Goal: Task Accomplishment & Management: Manage account settings

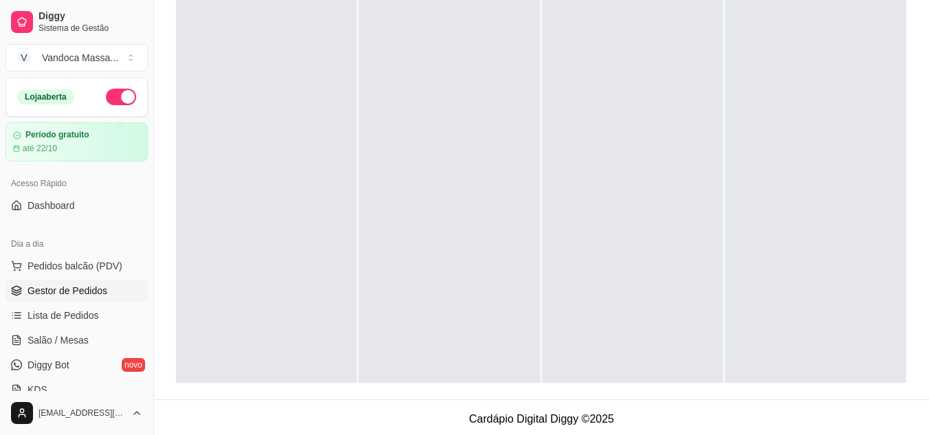
scroll to position [39, 0]
click at [81, 203] on link "Dashboard" at bounding box center [77, 206] width 142 height 22
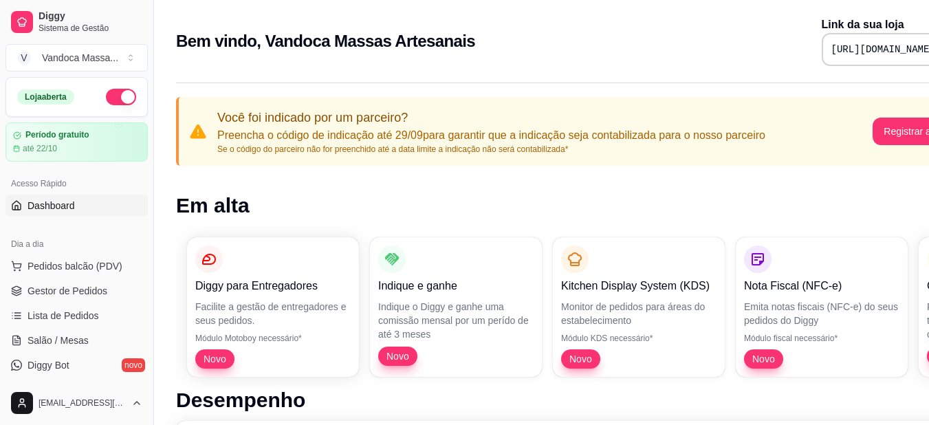
click at [595, 206] on h1 "Em alta" at bounding box center [574, 205] width 797 height 25
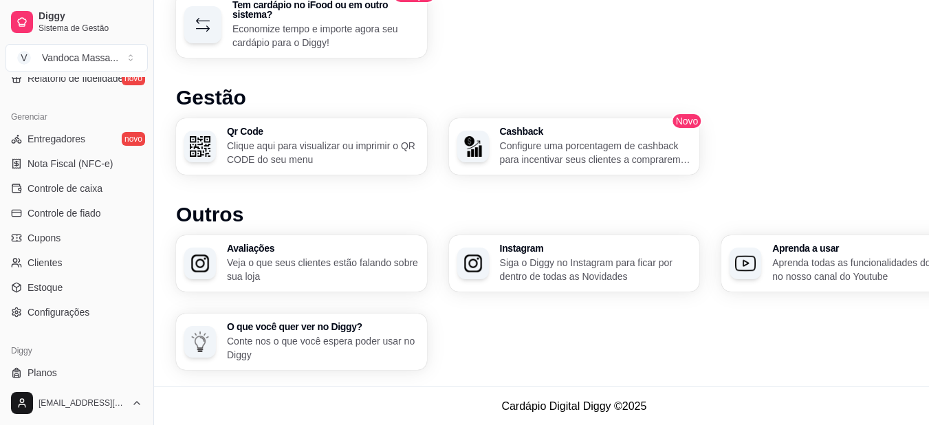
scroll to position [538, 0]
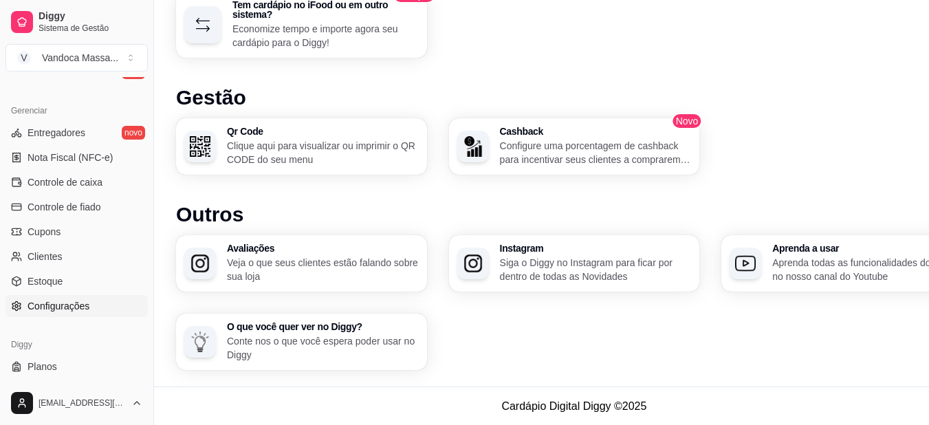
click at [66, 303] on span "Configurações" at bounding box center [59, 306] width 62 height 14
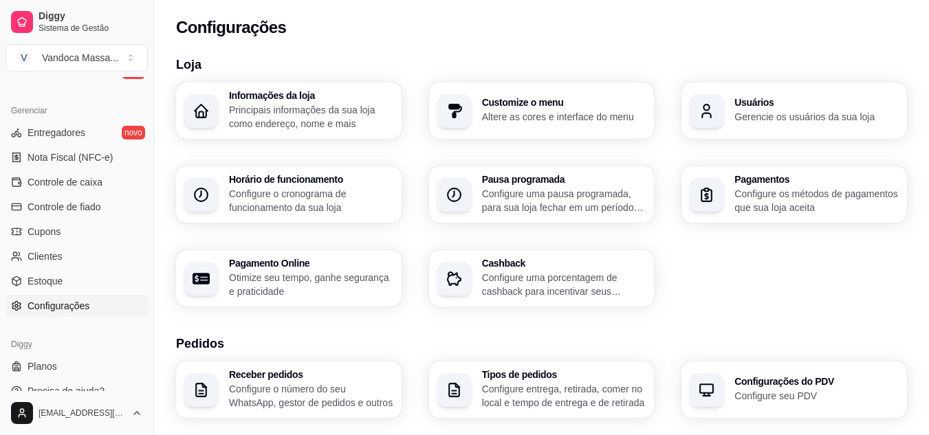
click at [711, 277] on div "Informações da loja Principais informações da sua loja como endereço, nome e ma…" at bounding box center [541, 195] width 731 height 224
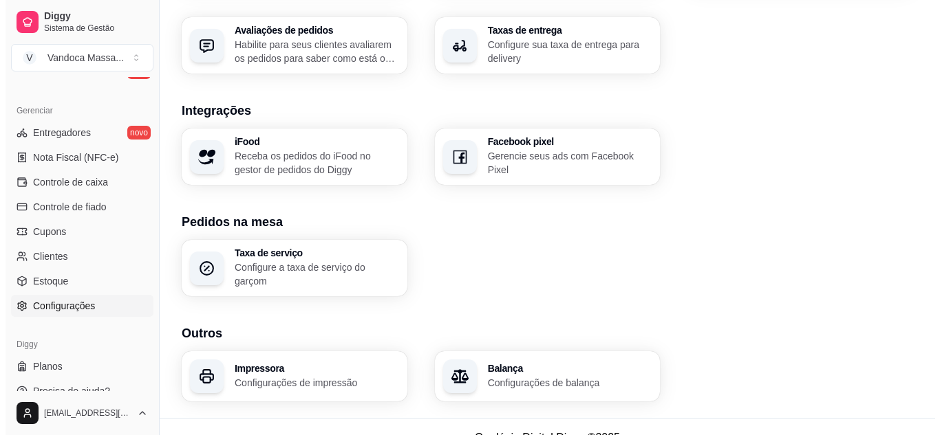
scroll to position [528, 0]
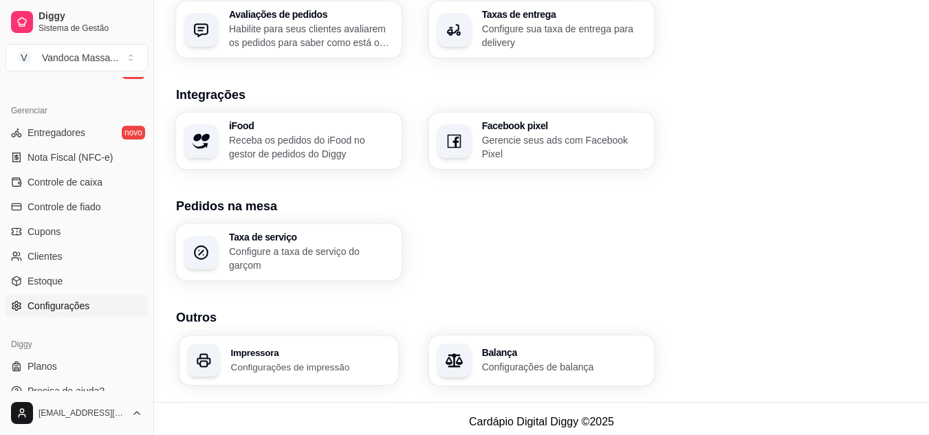
click at [294, 353] on div "Impressora Configurações de impressão" at bounding box center [310, 360] width 159 height 25
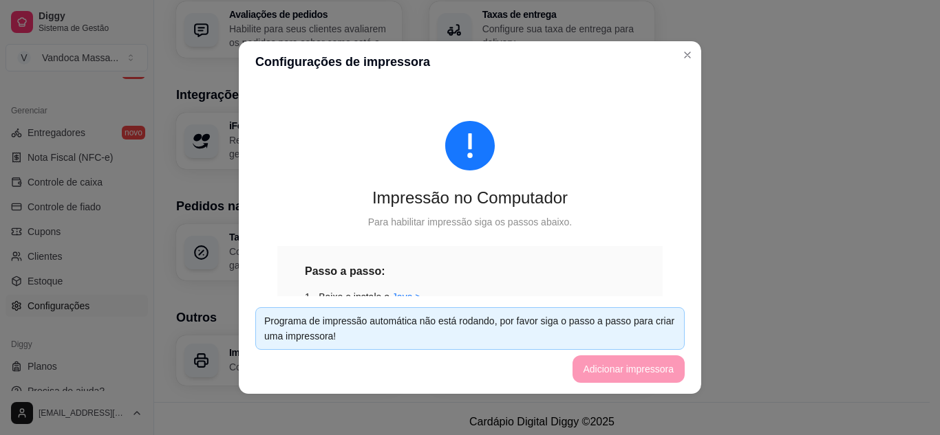
click at [570, 225] on div "Para habilitar impressão siga os passos abaixo." at bounding box center [469, 222] width 385 height 15
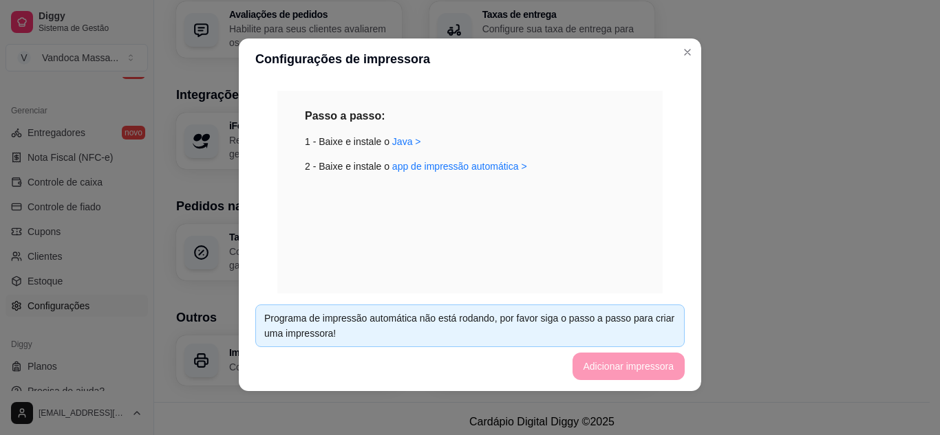
scroll to position [157, 0]
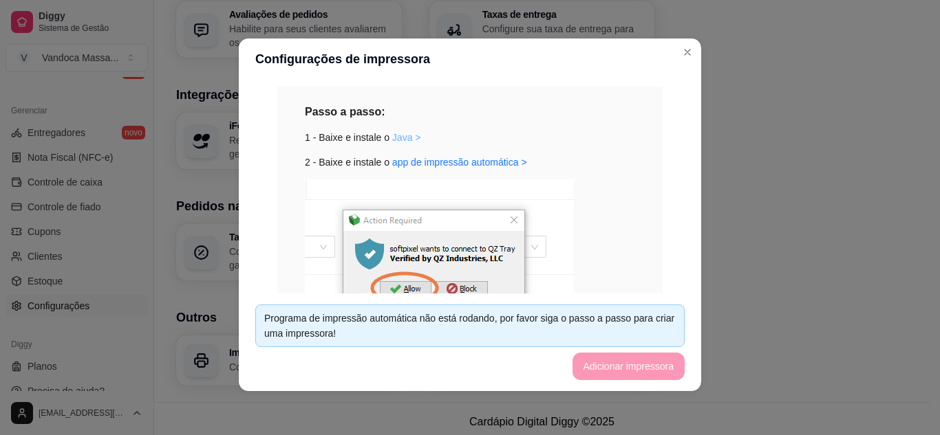
click at [395, 141] on link "Java >" at bounding box center [406, 137] width 29 height 11
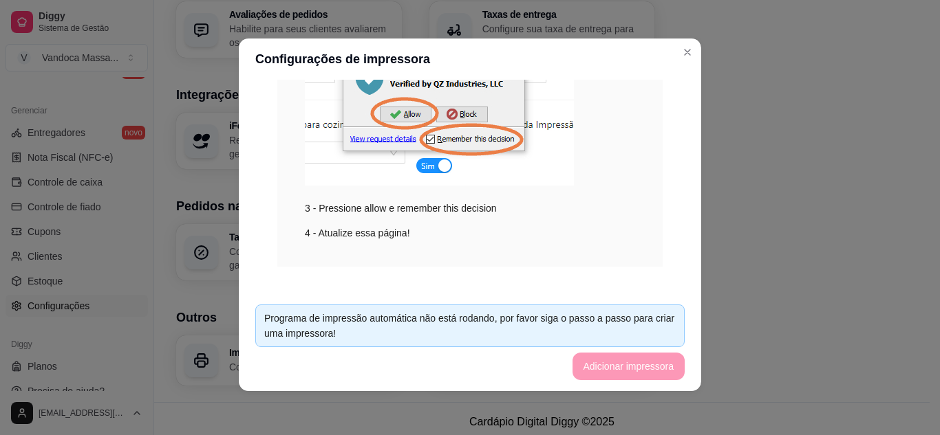
scroll to position [325, 0]
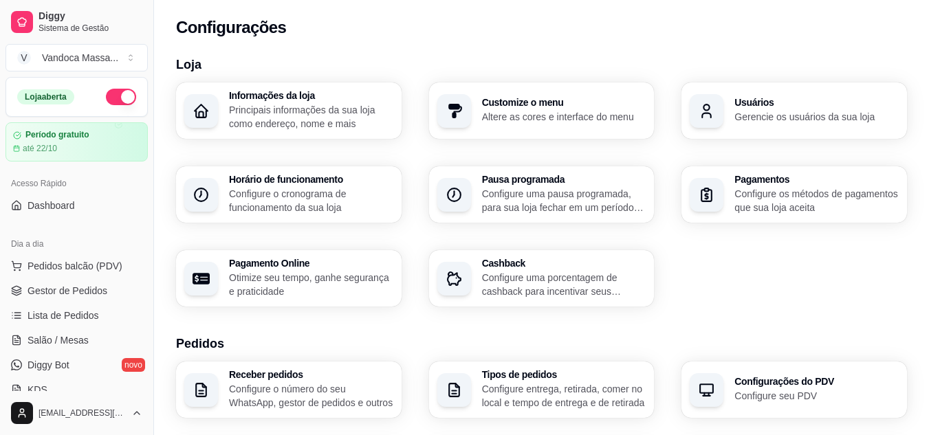
click at [434, 334] on h3 "Pedidos" at bounding box center [541, 343] width 731 height 19
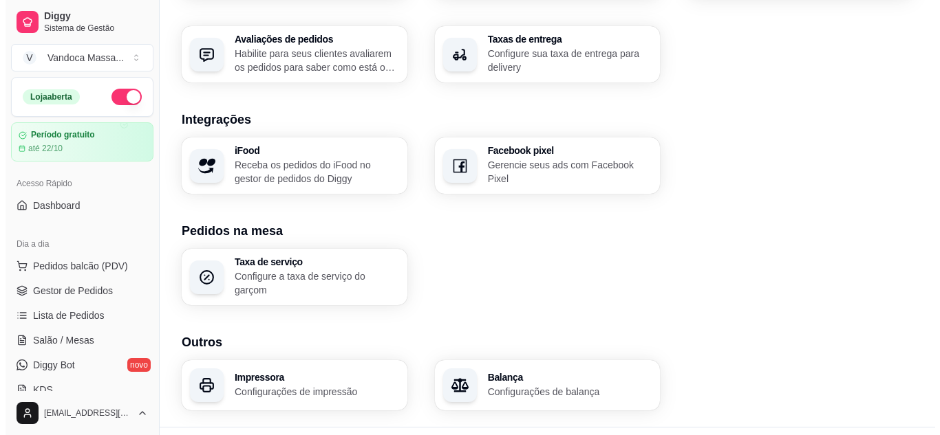
scroll to position [528, 0]
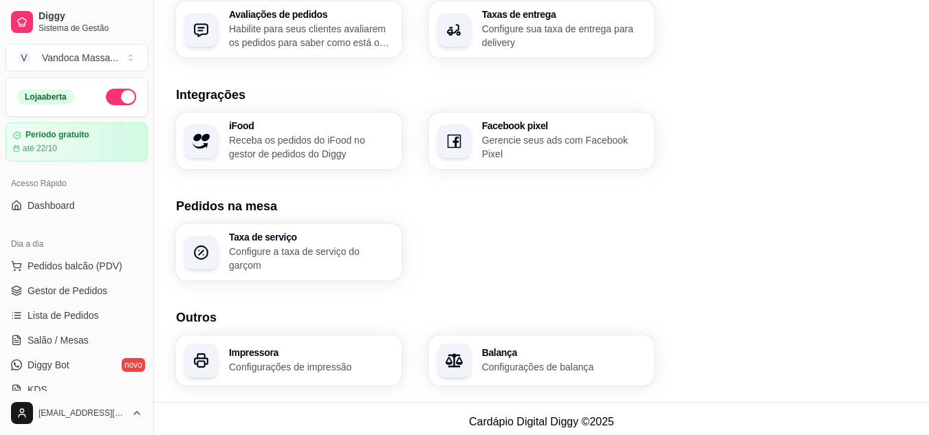
click at [321, 360] on p "Configurações de impressão" at bounding box center [311, 367] width 164 height 14
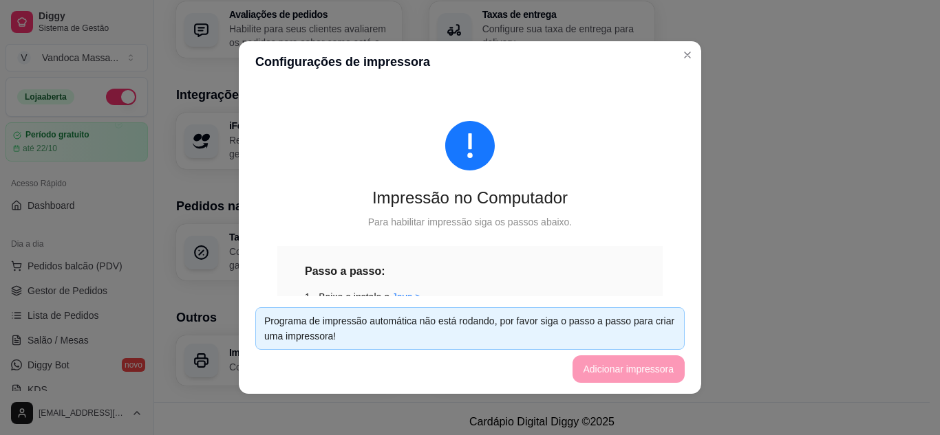
click at [551, 240] on div "Impressão no Computador Para habilitar impressão siga os passos abaixo. Passo a…" at bounding box center [469, 361] width 429 height 546
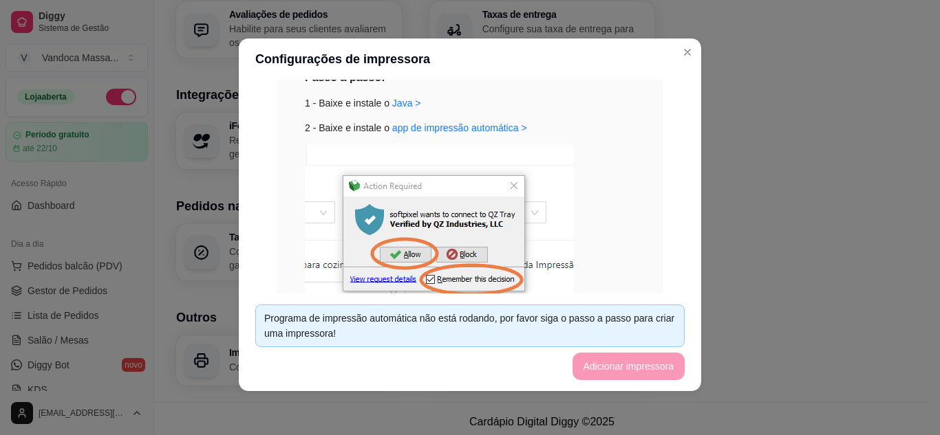
scroll to position [193, 0]
click at [441, 124] on link "app de impressão automática >" at bounding box center [459, 126] width 135 height 11
click at [607, 255] on div "3 - Pressione allow e remember this decision" at bounding box center [470, 249] width 330 height 211
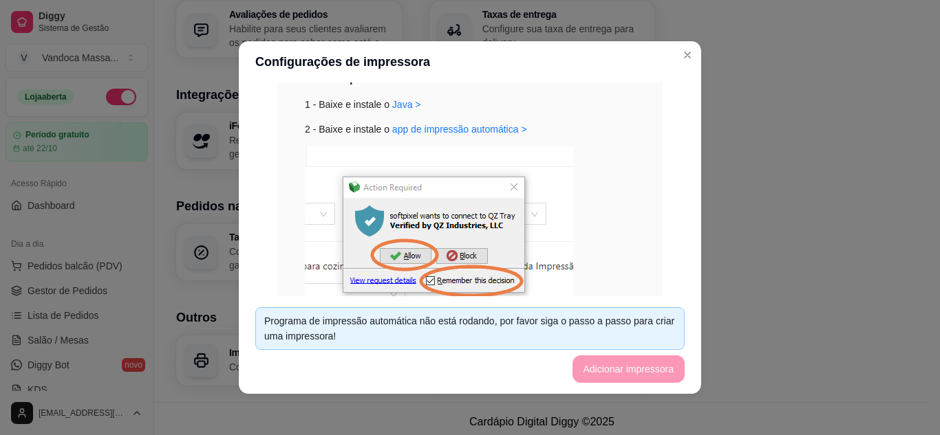
scroll to position [3, 0]
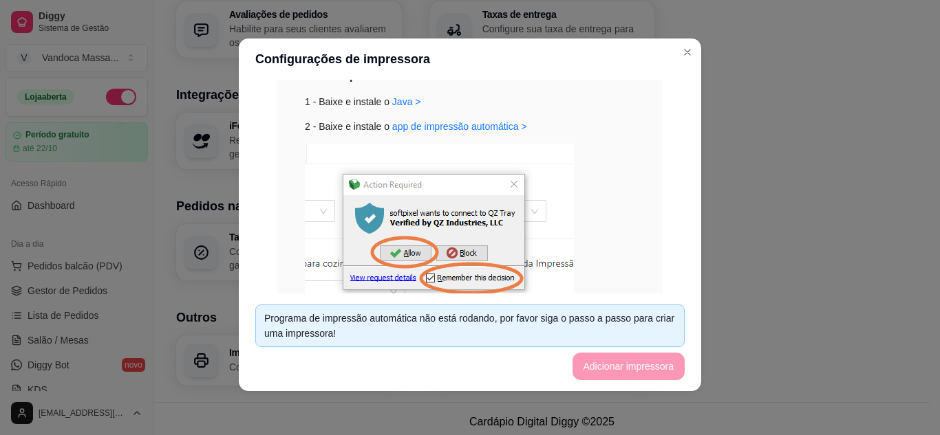
click at [649, 245] on div "Impressão no Computador Para habilitar impressão siga os passos abaixo. Passo a…" at bounding box center [469, 166] width 429 height 546
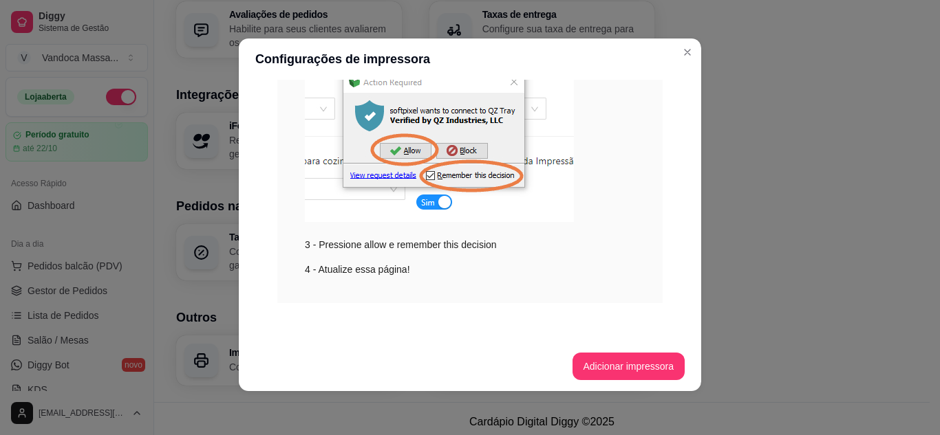
scroll to position [295, 0]
click at [596, 358] on button "Adicionar impressora" at bounding box center [628, 367] width 113 height 28
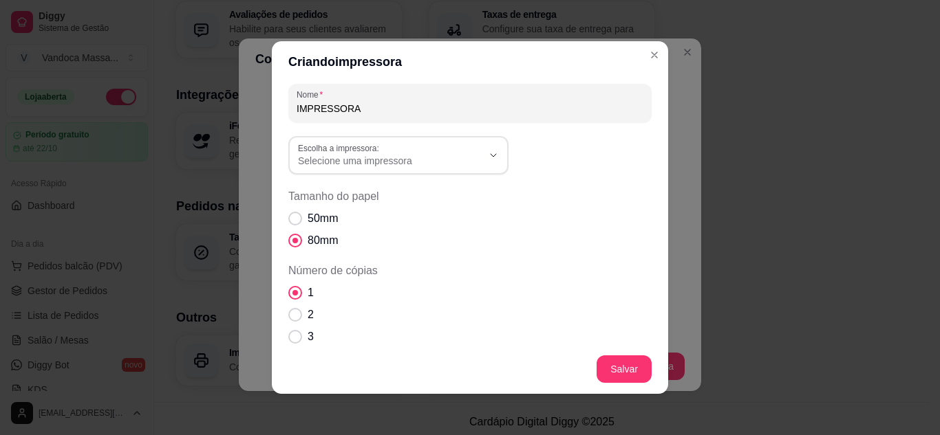
scroll to position [0, 0]
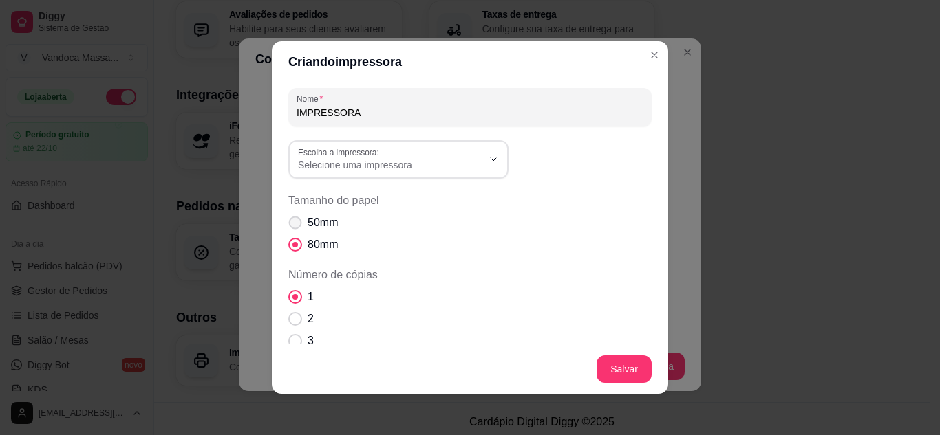
click at [318, 226] on span "50mm" at bounding box center [322, 223] width 30 height 17
click at [296, 226] on input "50mm" at bounding box center [292, 230] width 9 height 9
radio input "true"
click at [372, 177] on button "Escolha a impressora: Selecione uma impressora" at bounding box center [398, 159] width 220 height 39
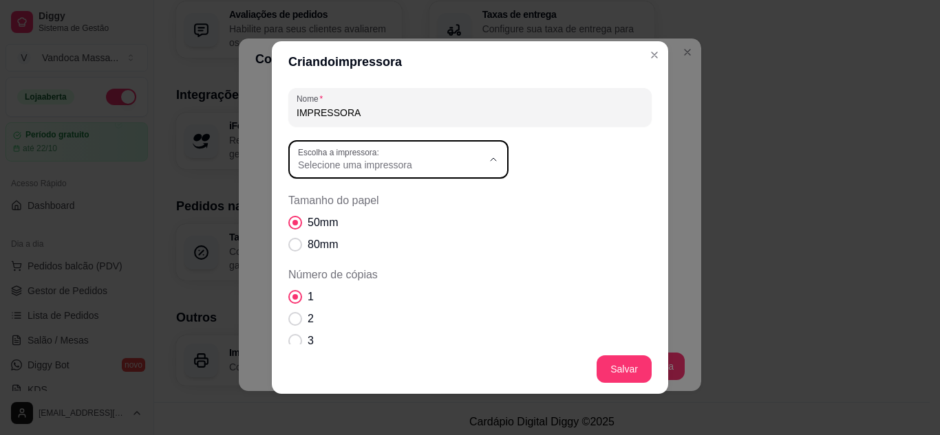
click at [371, 192] on span "POS-58 11.3.0.0" at bounding box center [386, 197] width 177 height 13
type input "POS-58 11.3.0.0"
select select "POS-58 11.3.0.0"
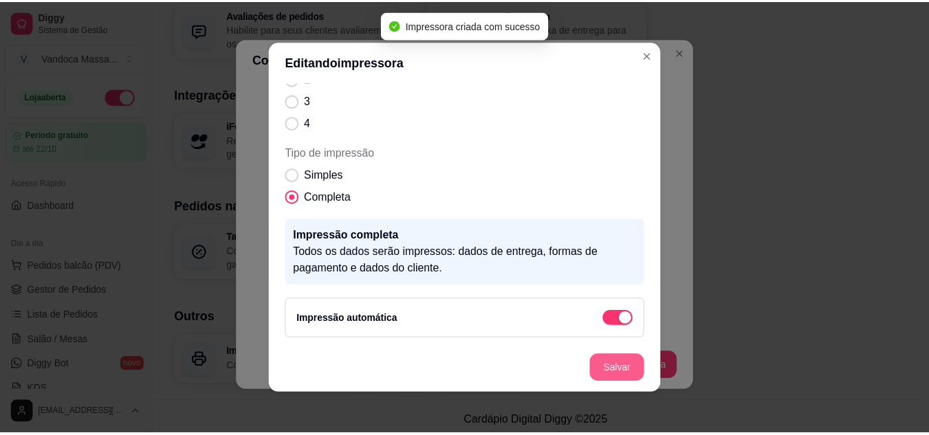
scroll to position [188, 0]
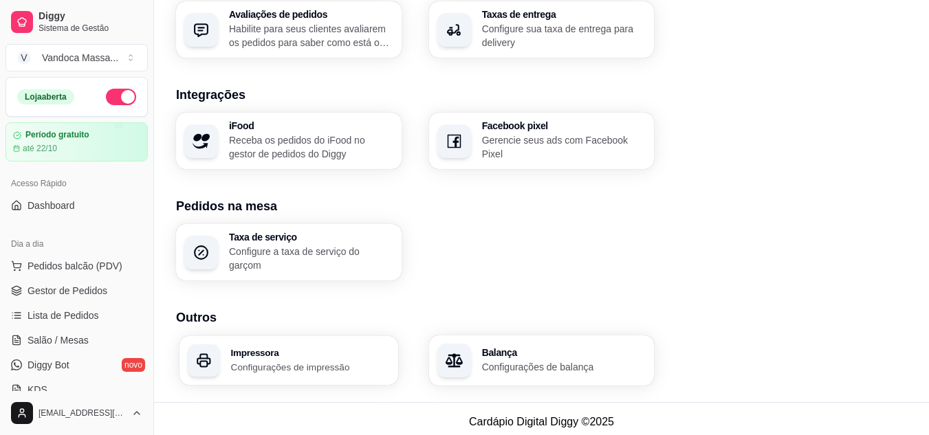
click at [323, 367] on p "Configurações de impressão" at bounding box center [310, 366] width 159 height 13
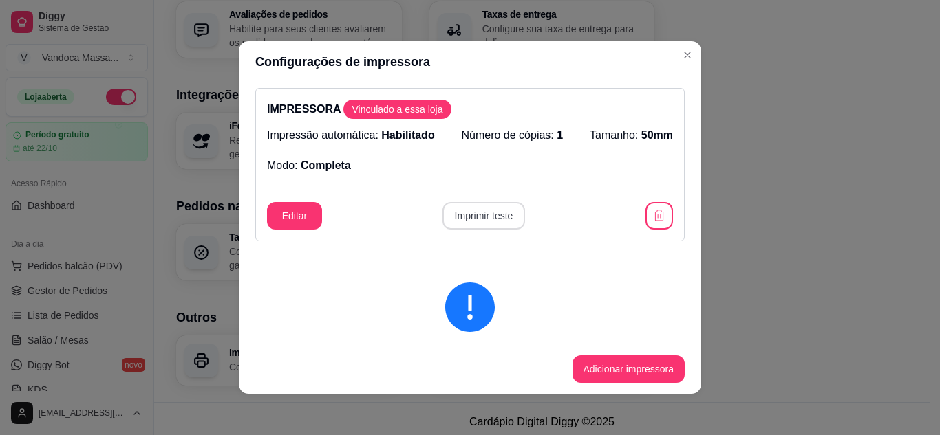
click at [479, 221] on button "Imprimir teste" at bounding box center [483, 216] width 83 height 28
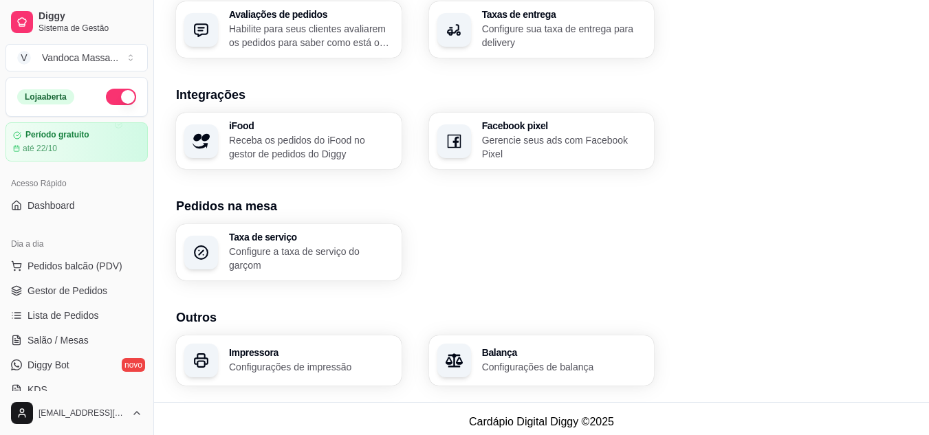
click at [715, 211] on h3 "Pedidos na mesa" at bounding box center [541, 206] width 731 height 19
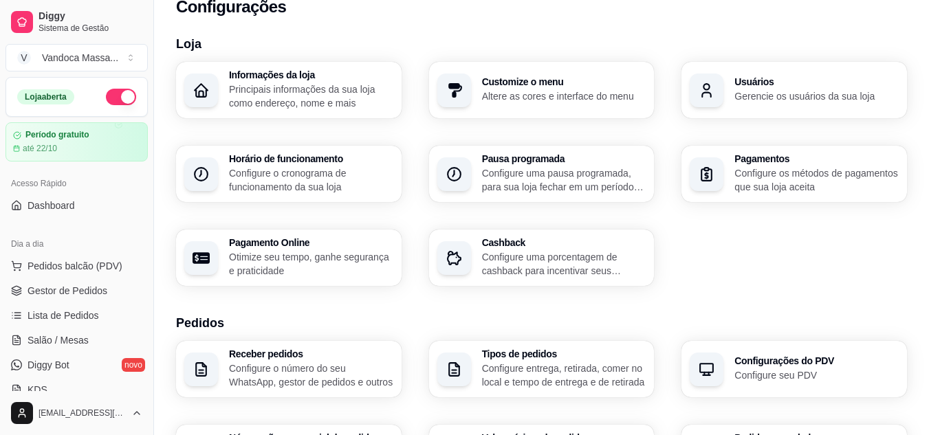
scroll to position [0, 0]
